Goal: Task Accomplishment & Management: Complete application form

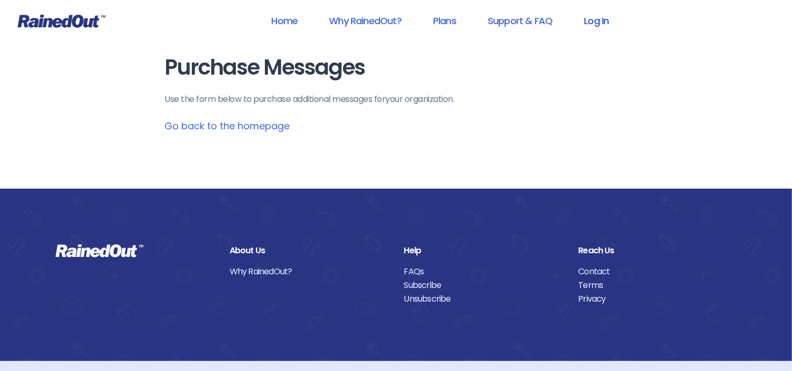
click at [592, 22] on link "Log In" at bounding box center [596, 21] width 52 height 24
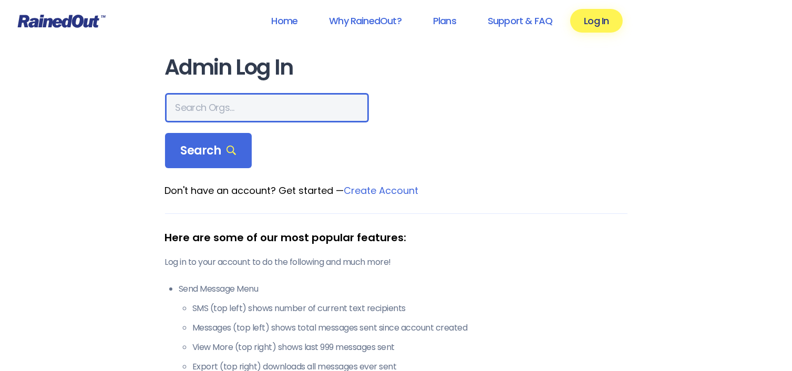
click at [219, 113] on input "text" at bounding box center [267, 107] width 204 height 29
type input "abyssini"
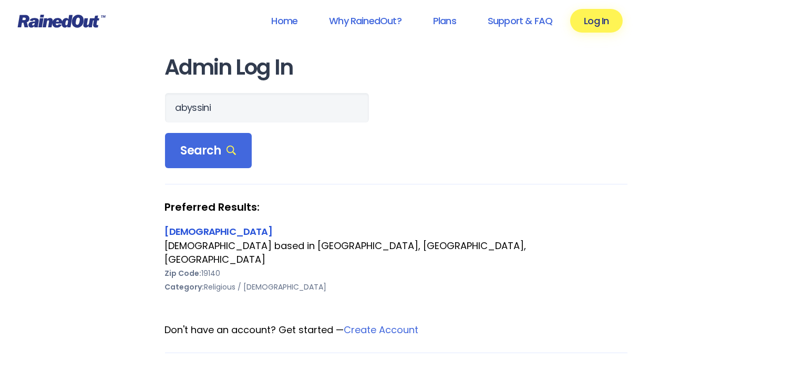
click at [235, 231] on link "[DEMOGRAPHIC_DATA]" at bounding box center [218, 231] width 107 height 13
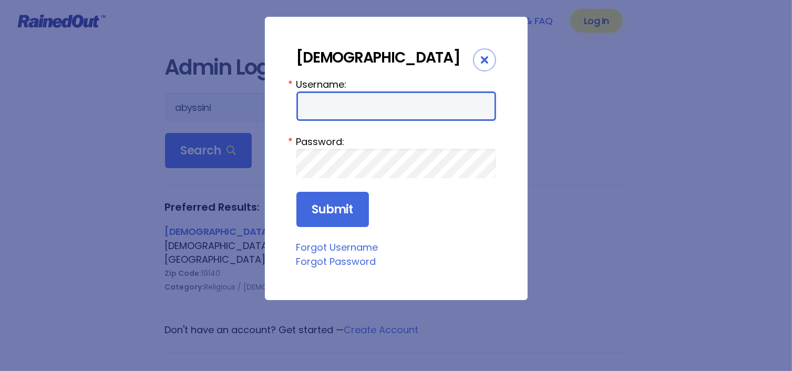
click at [418, 121] on input "Username:" at bounding box center [396, 105] width 200 height 29
type input "abyssini4210"
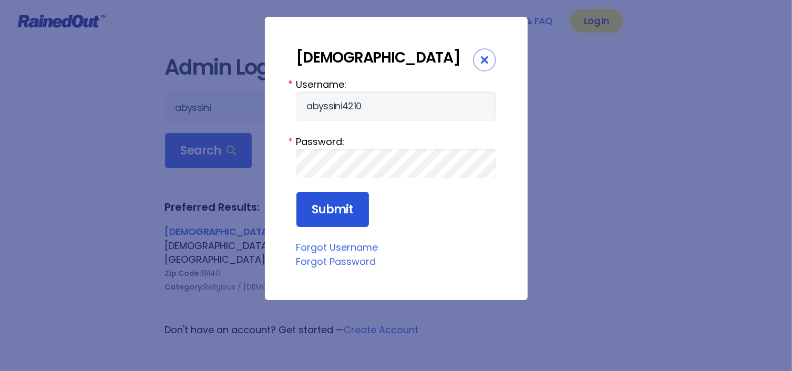
click at [332, 227] on input "Submit" at bounding box center [332, 210] width 72 height 36
